Goal: Information Seeking & Learning: Learn about a topic

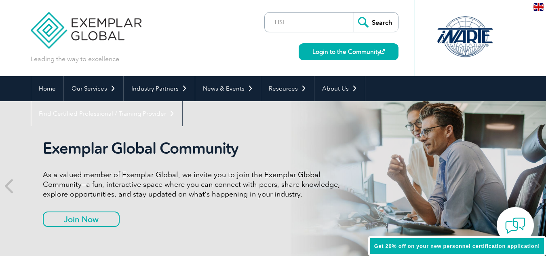
type input "HSE"
click at [354, 13] on input "Search" at bounding box center [376, 22] width 44 height 19
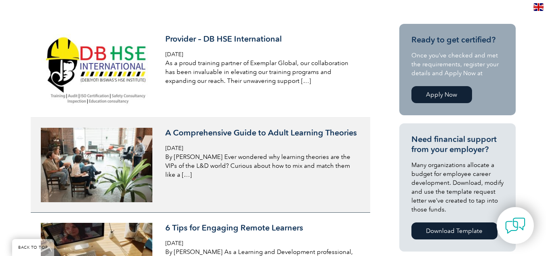
scroll to position [202, 0]
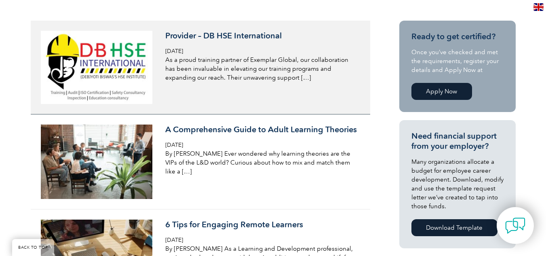
click at [111, 90] on img at bounding box center [97, 67] width 112 height 73
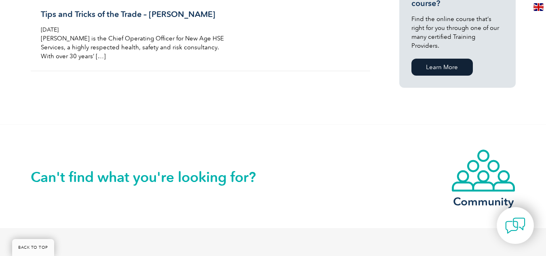
scroll to position [688, 0]
